Goal: Find contact information: Find contact information

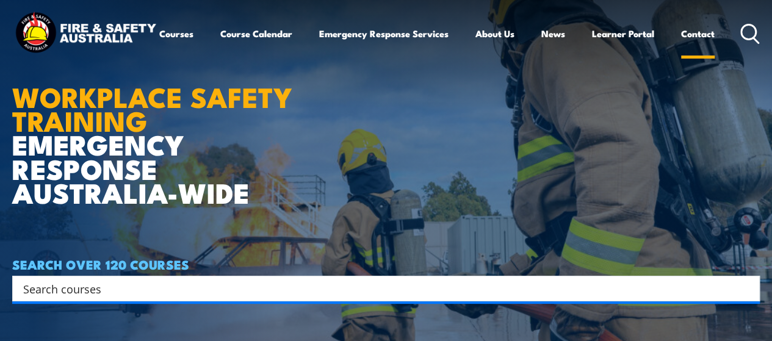
click at [681, 48] on link "Contact" at bounding box center [698, 33] width 34 height 29
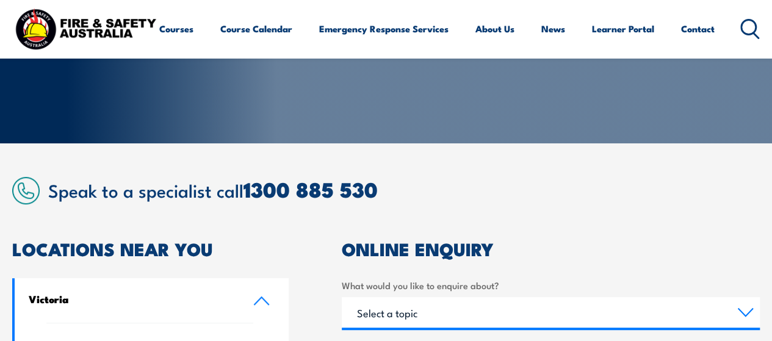
scroll to position [154, 0]
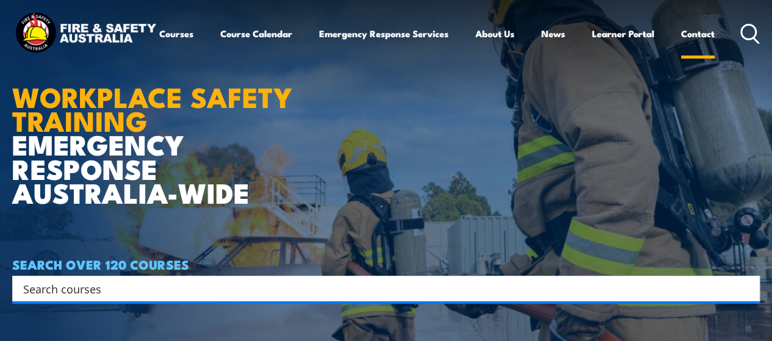
click at [681, 48] on link "Contact" at bounding box center [698, 33] width 34 height 29
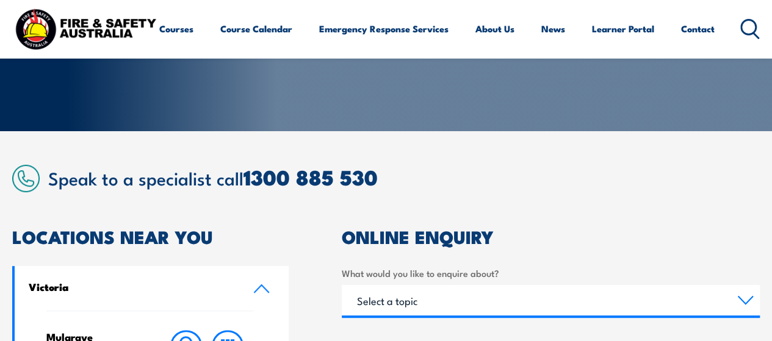
scroll to position [184, 0]
